Goal: Task Accomplishment & Management: Use online tool/utility

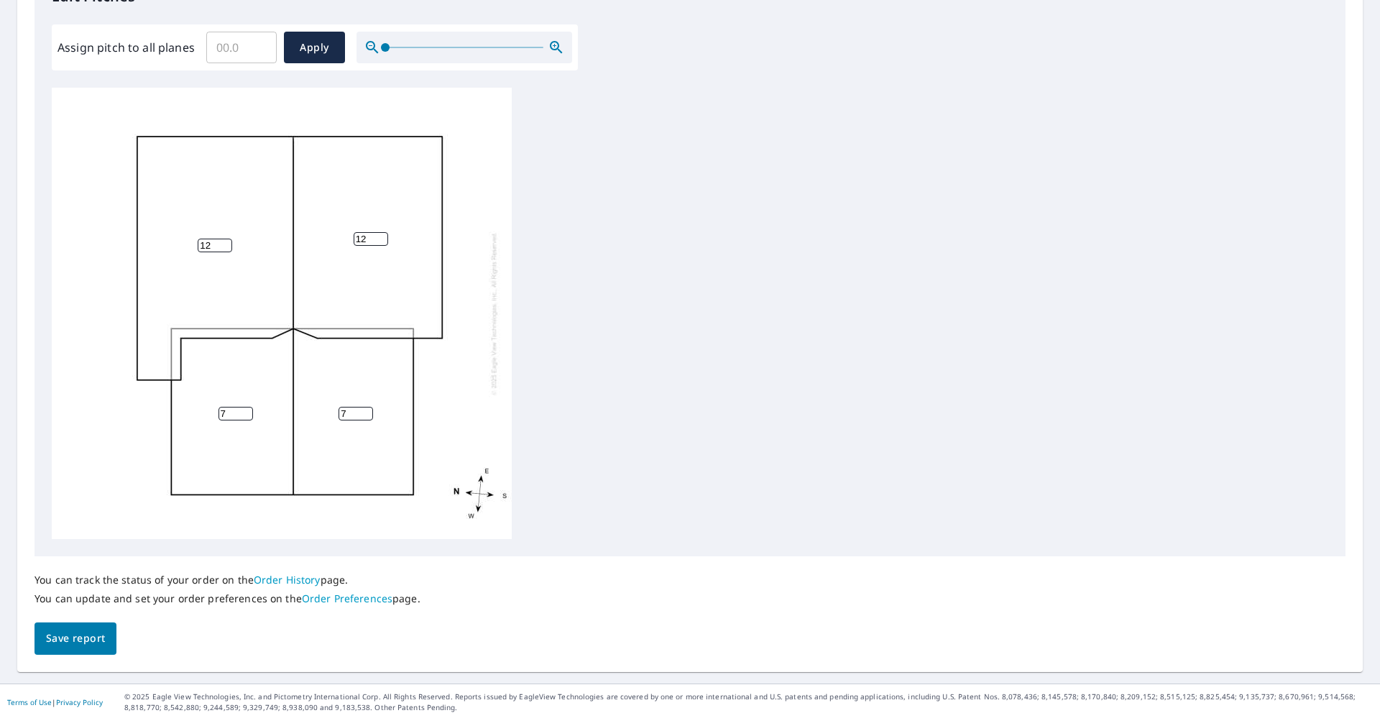
scroll to position [425, 0]
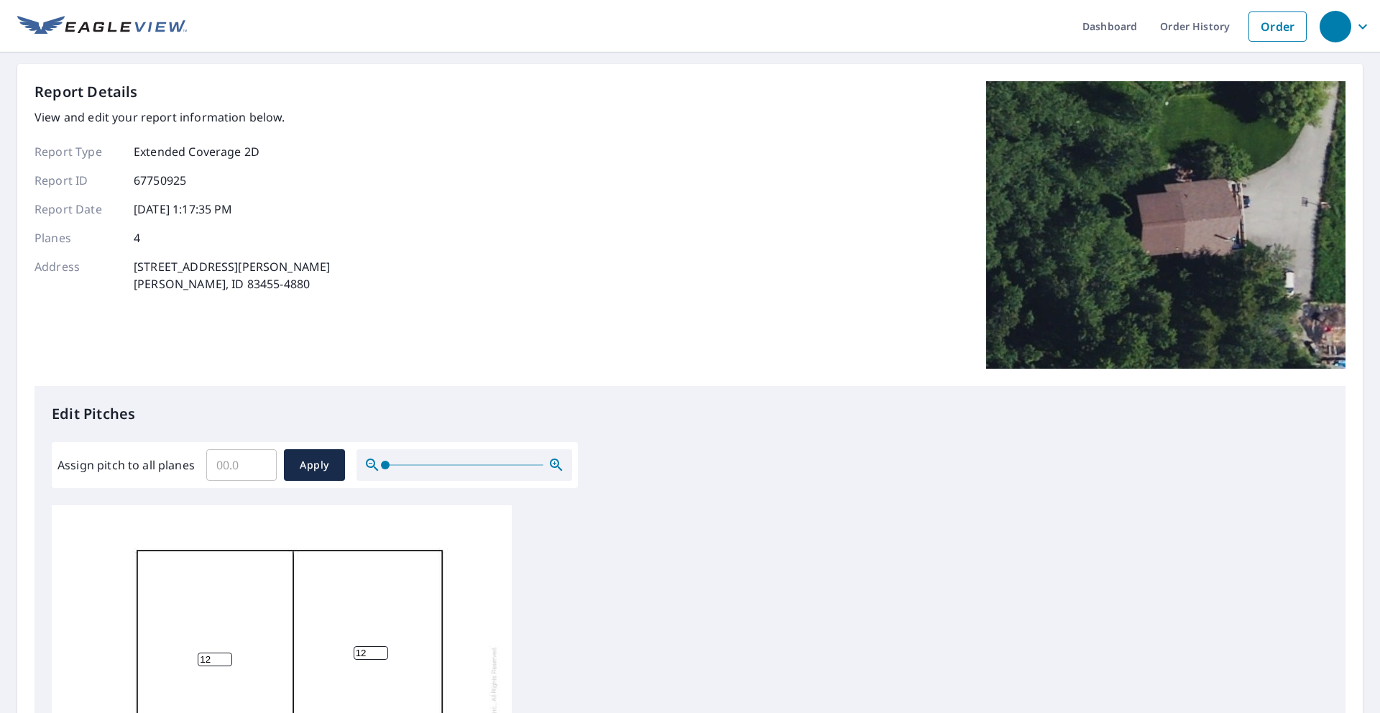
scroll to position [425, 0]
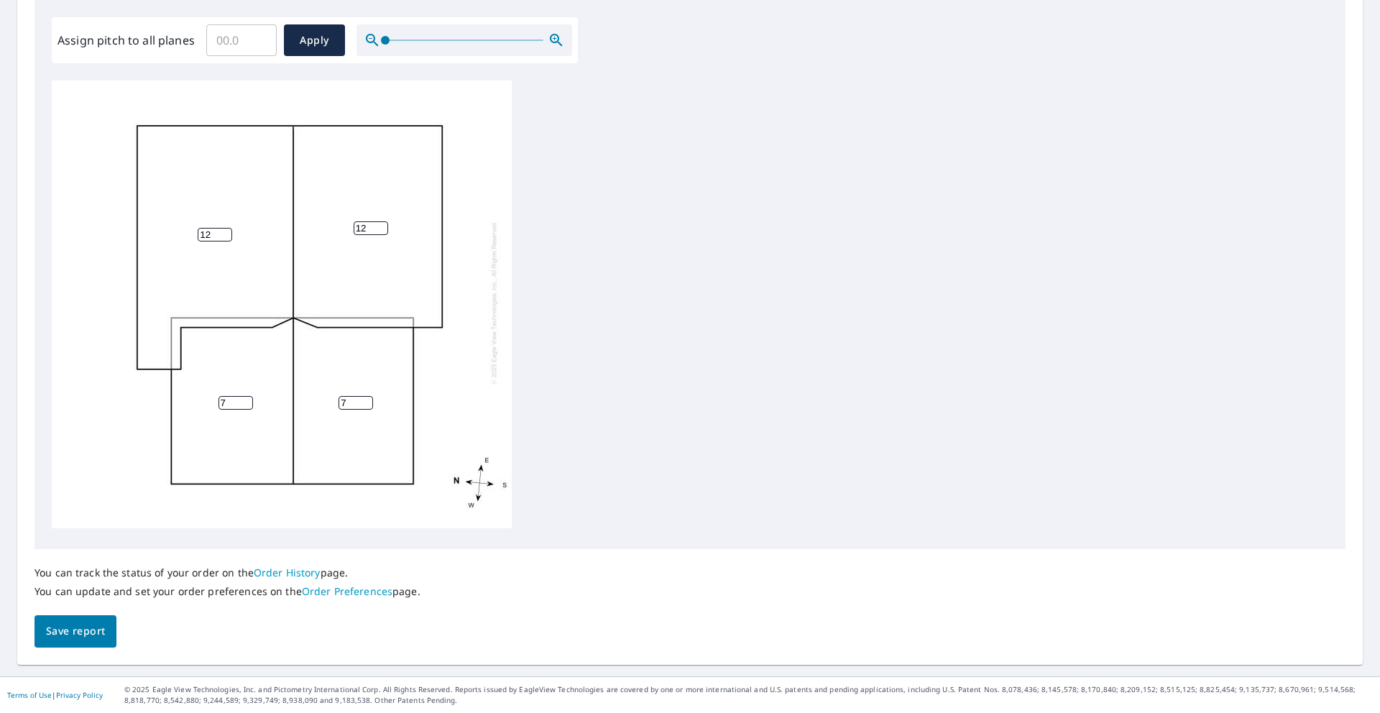
click at [368, 221] on input "12" at bounding box center [371, 228] width 35 height 14
click at [382, 221] on input "11" at bounding box center [371, 228] width 35 height 14
click at [382, 221] on input "10" at bounding box center [371, 228] width 35 height 14
type input "9"
click at [382, 221] on input "9" at bounding box center [371, 228] width 35 height 14
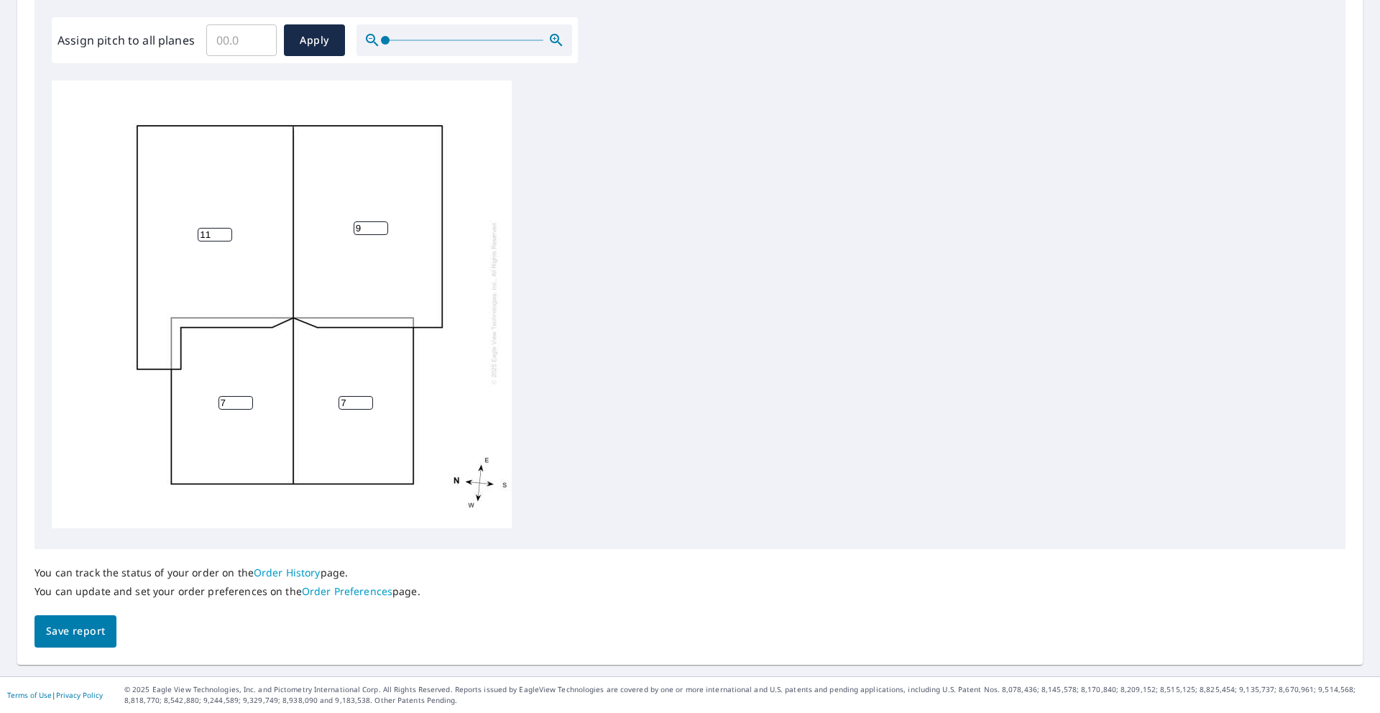
click at [221, 228] on input "11" at bounding box center [215, 235] width 35 height 14
click at [223, 228] on input "10" at bounding box center [215, 235] width 35 height 14
type input "9"
click at [223, 228] on input "9" at bounding box center [215, 235] width 35 height 14
click at [252, 396] on div "9 9 7 7" at bounding box center [282, 302] width 460 height 451
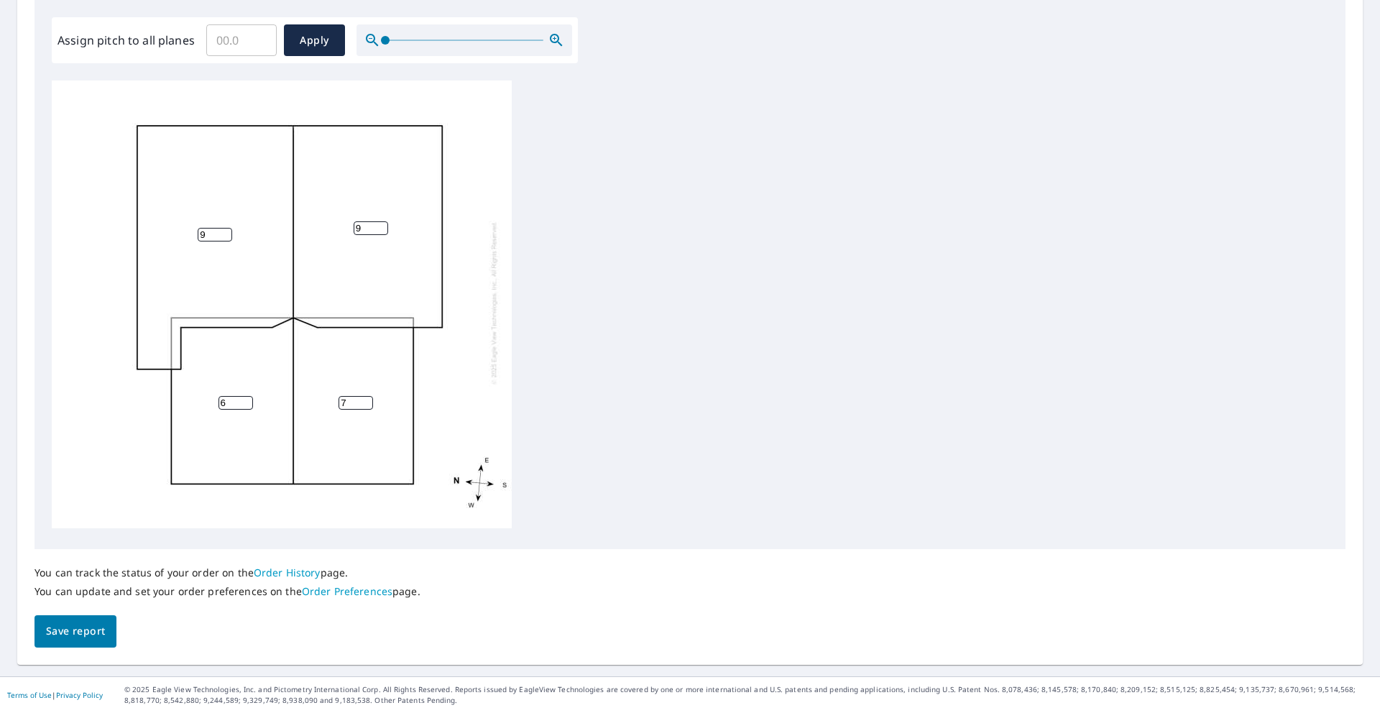
click at [249, 397] on input "6" at bounding box center [236, 403] width 35 height 14
click at [249, 397] on input "5" at bounding box center [236, 403] width 35 height 14
click at [249, 397] on input "4" at bounding box center [236, 403] width 35 height 14
type input "3"
click at [249, 397] on input "3" at bounding box center [236, 403] width 35 height 14
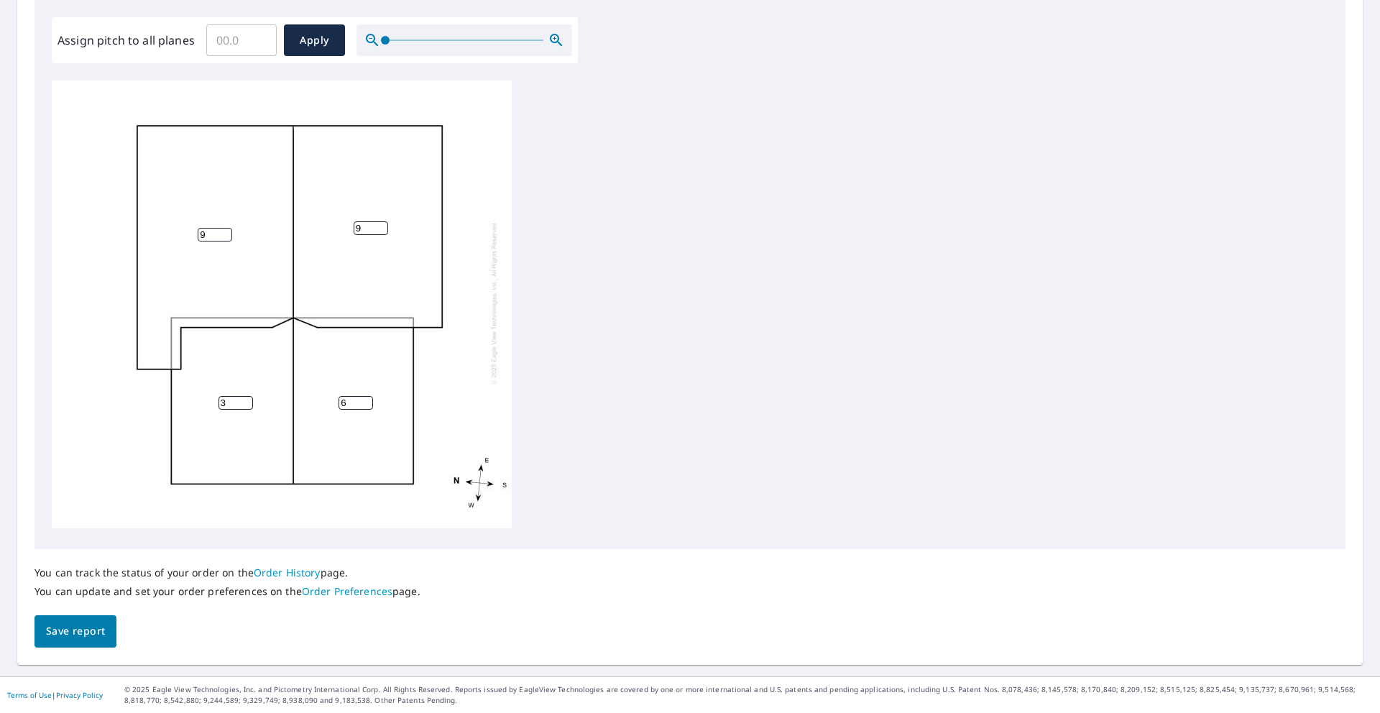
click at [366, 396] on input "6" at bounding box center [356, 403] width 35 height 14
click at [366, 396] on input "5" at bounding box center [356, 403] width 35 height 14
click at [366, 396] on input "4" at bounding box center [356, 403] width 35 height 14
type input "3"
click at [366, 396] on input "3" at bounding box center [356, 403] width 35 height 14
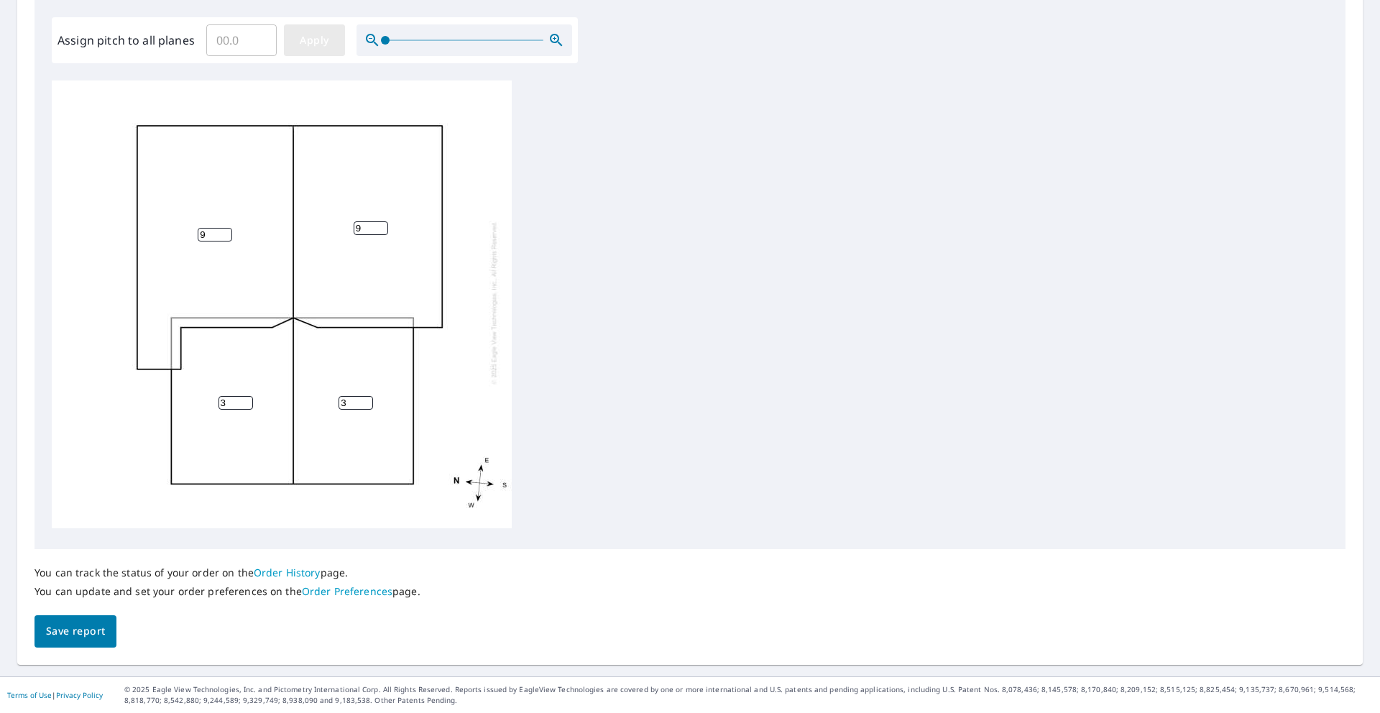
click at [318, 45] on span "Apply" at bounding box center [314, 41] width 38 height 18
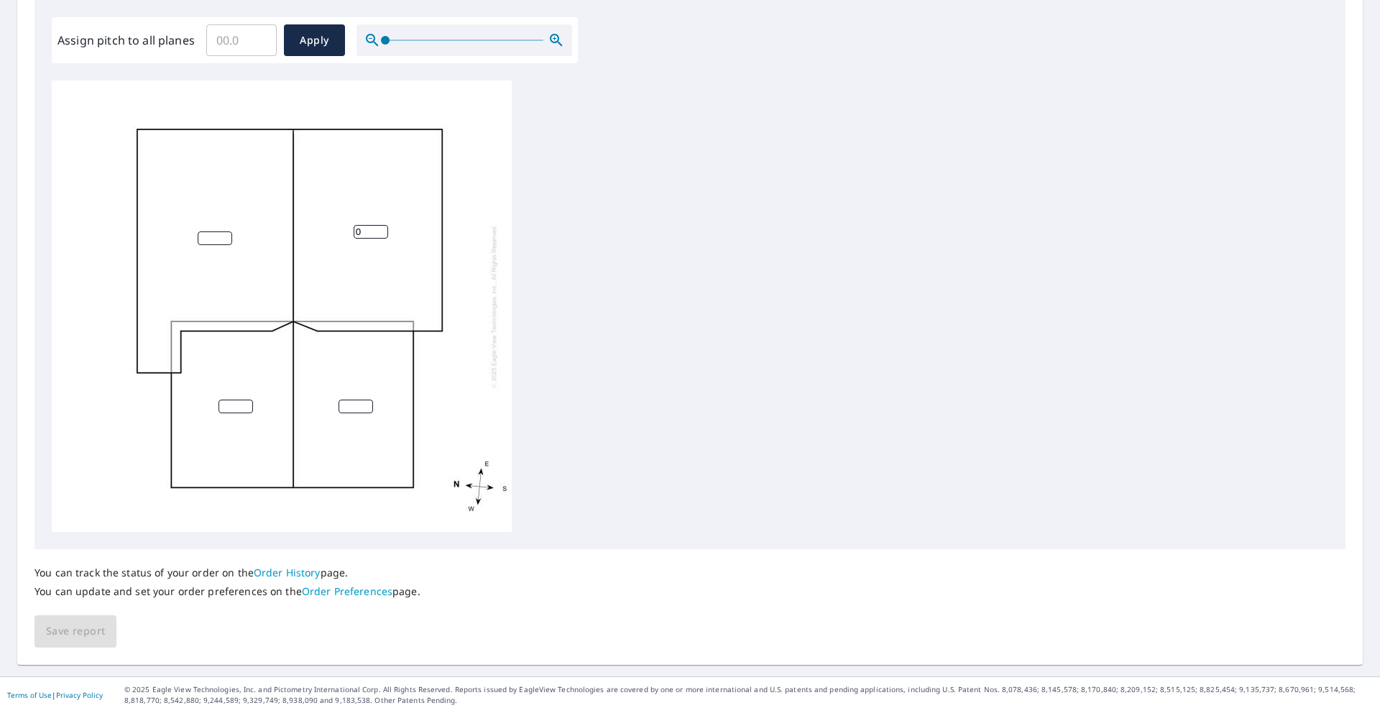
click at [383, 233] on input "0" at bounding box center [371, 232] width 35 height 14
click at [382, 228] on input "1" at bounding box center [371, 232] width 35 height 14
click at [382, 228] on input "2" at bounding box center [371, 232] width 35 height 14
click at [382, 228] on input "3" at bounding box center [371, 232] width 35 height 14
click at [382, 228] on input "4" at bounding box center [371, 232] width 35 height 14
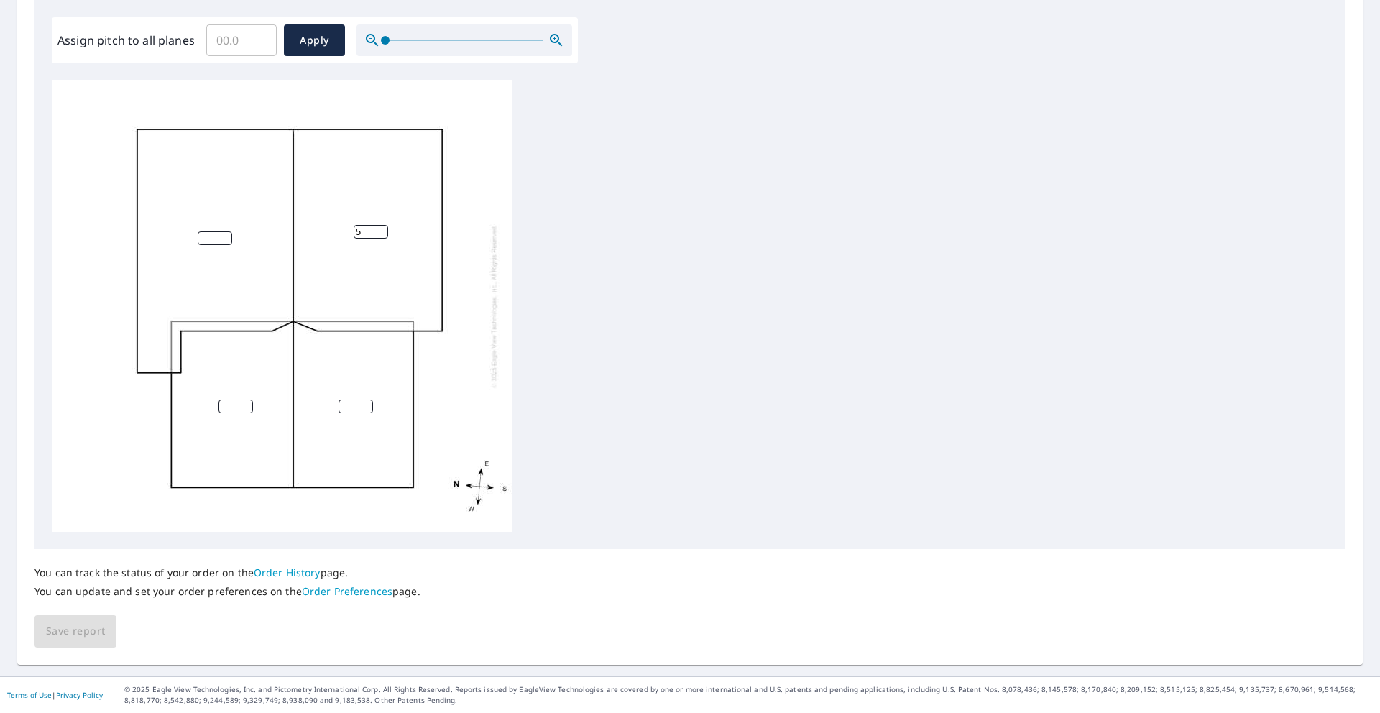
click at [382, 228] on input "5" at bounding box center [371, 232] width 35 height 14
click at [382, 228] on input "6" at bounding box center [371, 232] width 35 height 14
click at [382, 228] on input "7" at bounding box center [371, 232] width 35 height 14
click at [382, 228] on input "8" at bounding box center [371, 232] width 35 height 14
type input "9"
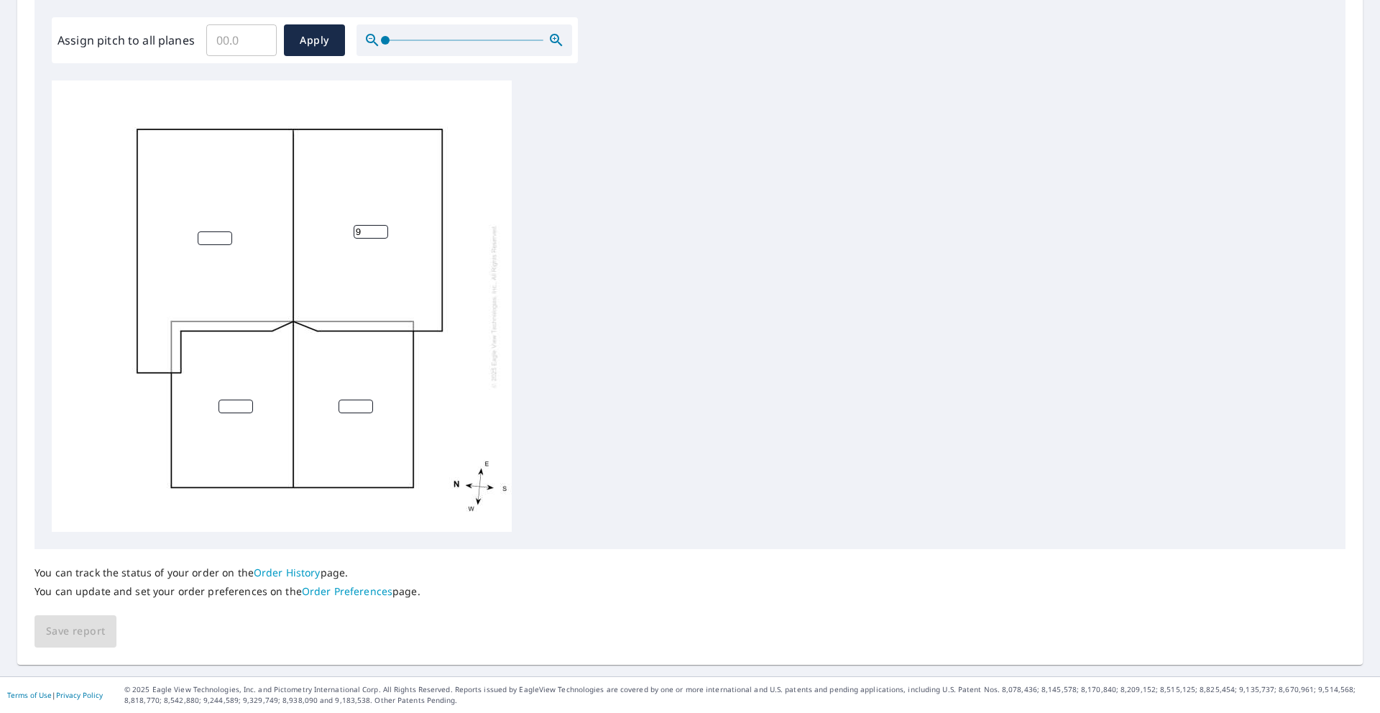
click at [382, 228] on input "9" at bounding box center [371, 232] width 35 height 14
click at [226, 236] on input "1" at bounding box center [215, 238] width 35 height 14
click at [226, 236] on input "2" at bounding box center [215, 238] width 35 height 14
click at [226, 236] on input "3" at bounding box center [215, 238] width 35 height 14
click at [226, 236] on input "4" at bounding box center [215, 238] width 35 height 14
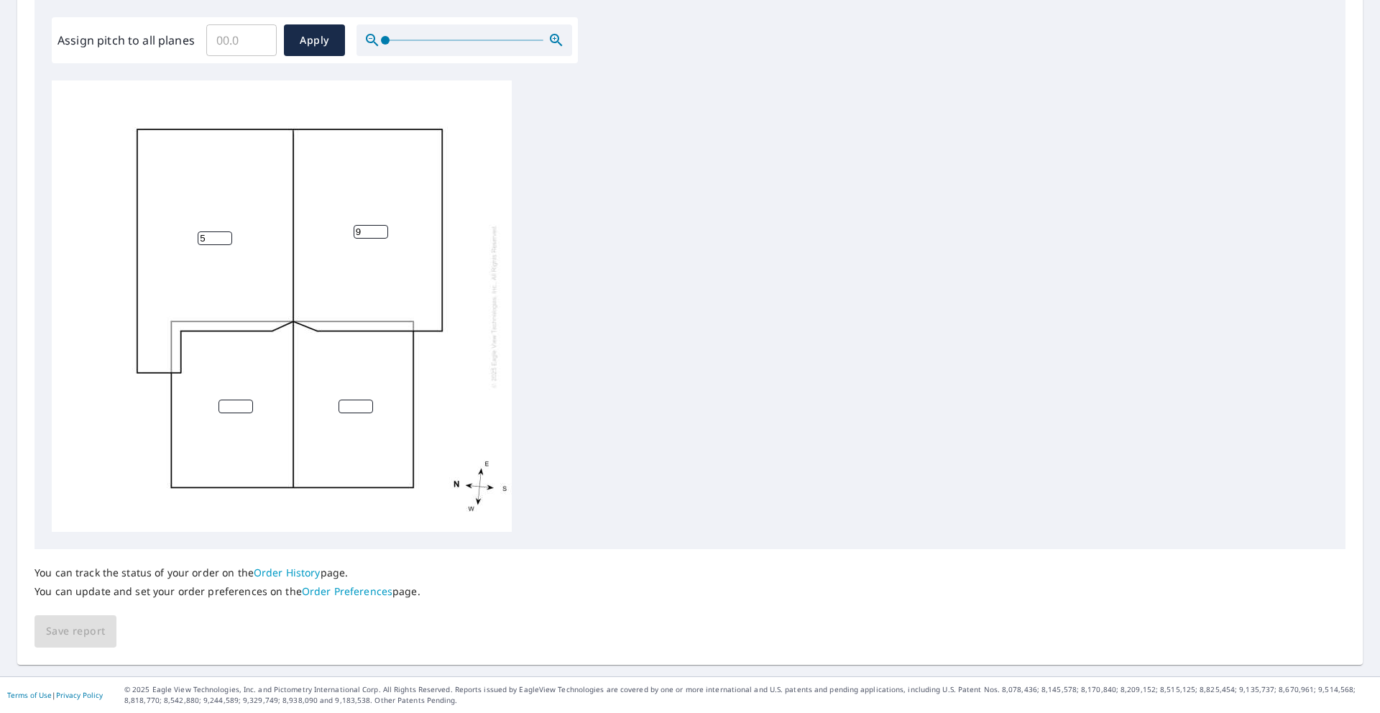
click at [226, 236] on input "5" at bounding box center [215, 238] width 35 height 14
click at [226, 236] on input "6" at bounding box center [215, 238] width 35 height 14
click at [226, 236] on input "7" at bounding box center [215, 238] width 35 height 14
click at [226, 236] on input "8" at bounding box center [215, 238] width 35 height 14
type input "9"
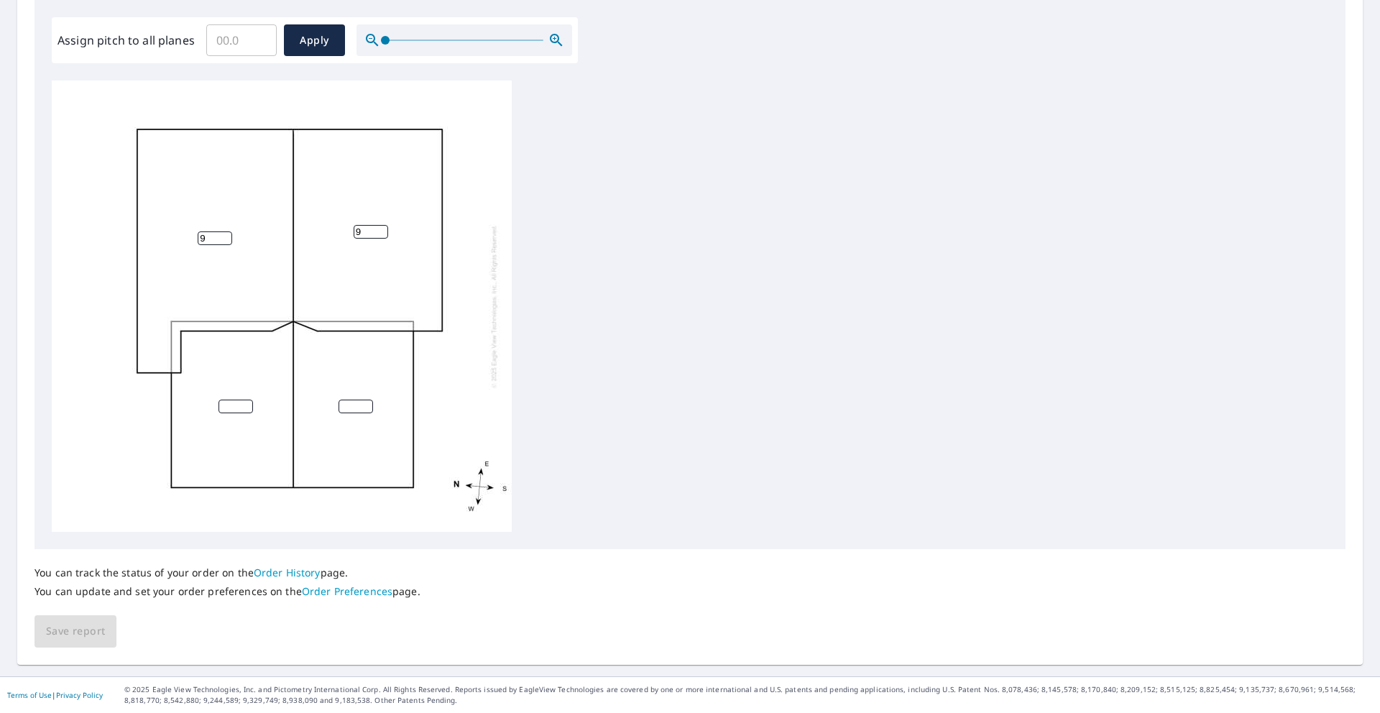
click at [226, 236] on input "9" at bounding box center [215, 238] width 35 height 14
click at [367, 403] on input "1" at bounding box center [356, 407] width 35 height 14
click at [367, 403] on input "2" at bounding box center [356, 407] width 35 height 14
type input "3"
click at [367, 403] on input "3" at bounding box center [356, 407] width 35 height 14
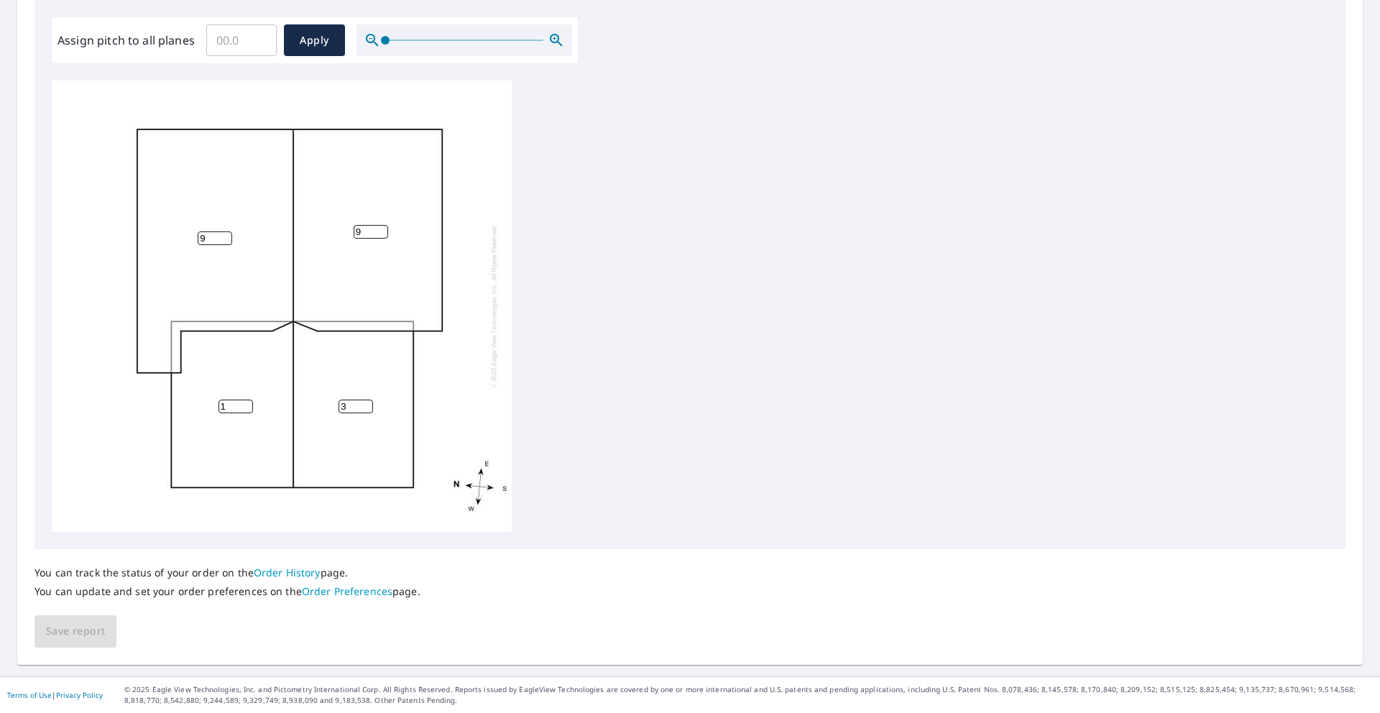
click at [247, 404] on input "1" at bounding box center [236, 407] width 35 height 14
click at [247, 404] on input "2" at bounding box center [236, 407] width 35 height 14
type input "3"
click at [247, 404] on input "3" at bounding box center [236, 407] width 35 height 14
click at [65, 633] on span "Save report" at bounding box center [75, 632] width 59 height 18
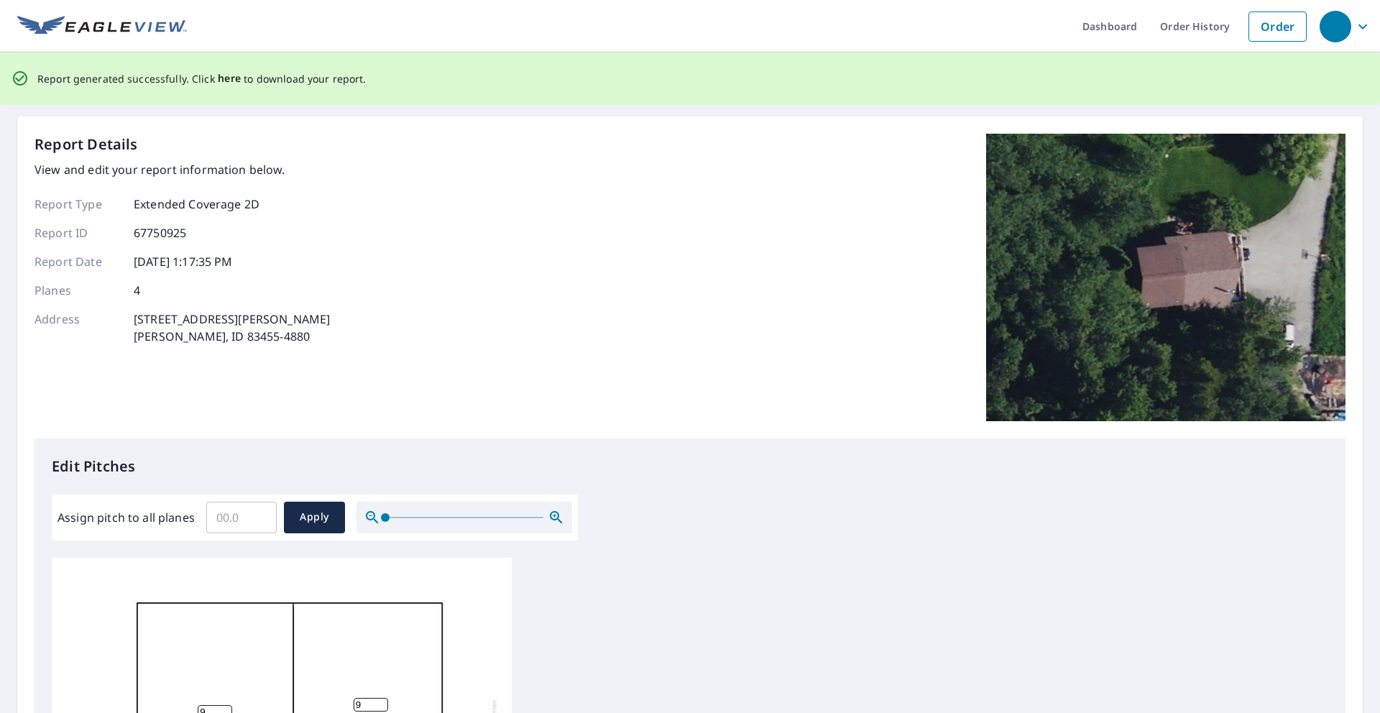
click at [221, 78] on span "here" at bounding box center [230, 79] width 24 height 18
